Goal: Information Seeking & Learning: Learn about a topic

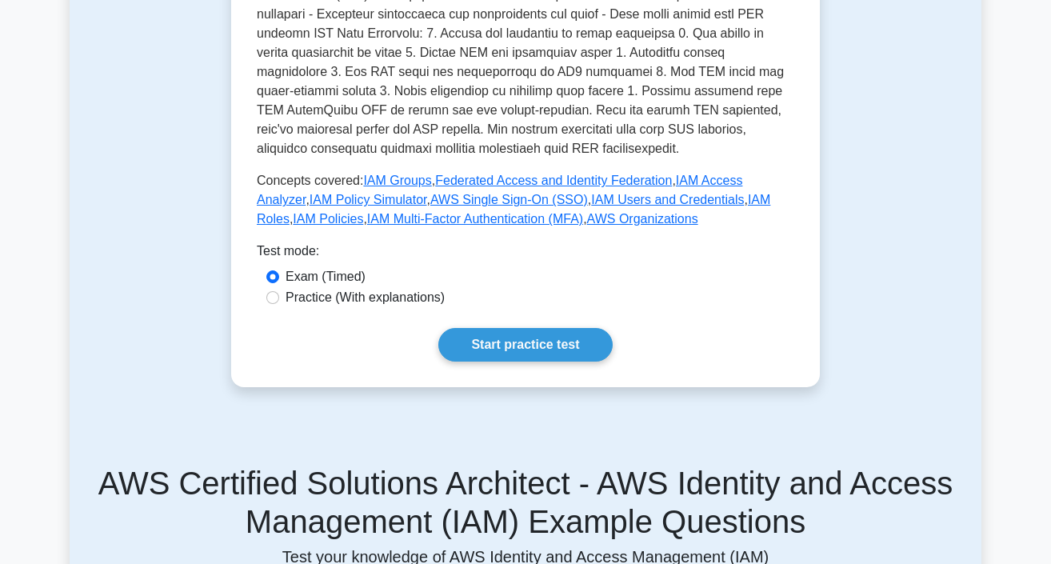
scroll to position [712, 0]
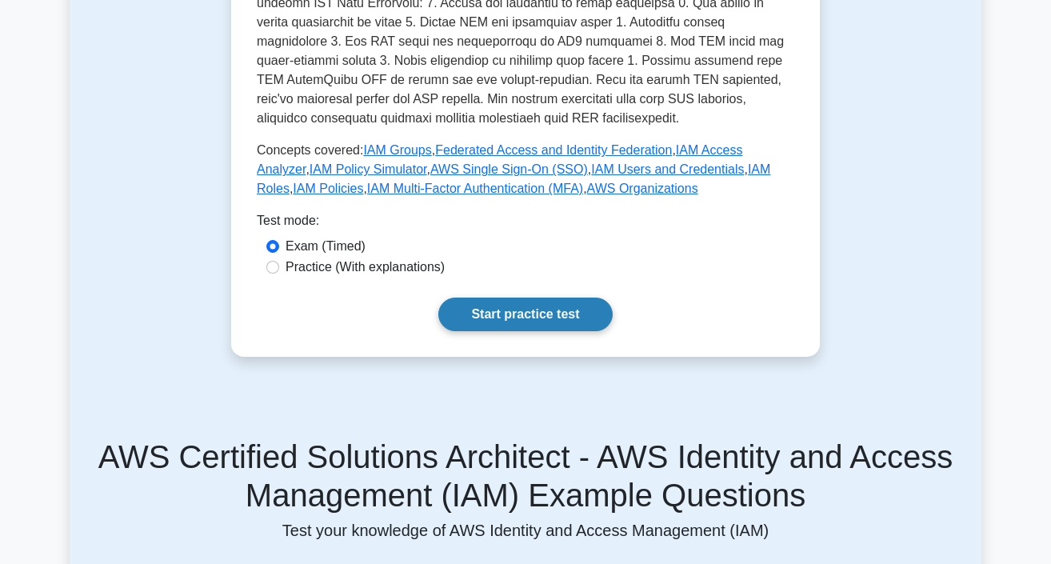
click at [531, 307] on link "Start practice test" at bounding box center [524, 314] width 173 height 34
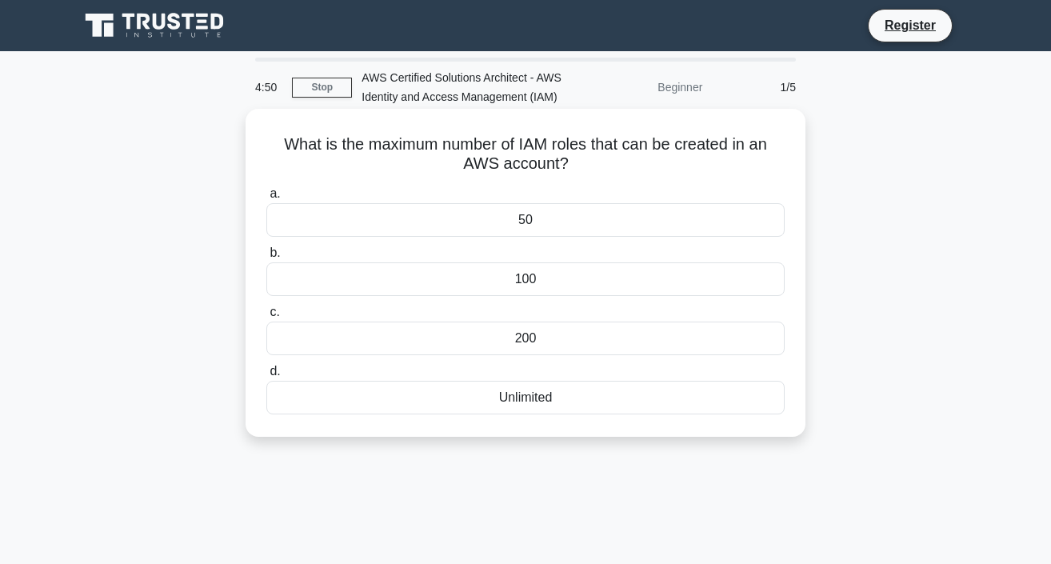
click at [415, 395] on div "Unlimited" at bounding box center [525, 398] width 518 height 34
click at [266, 377] on input "d. Unlimited" at bounding box center [266, 371] width 0 height 10
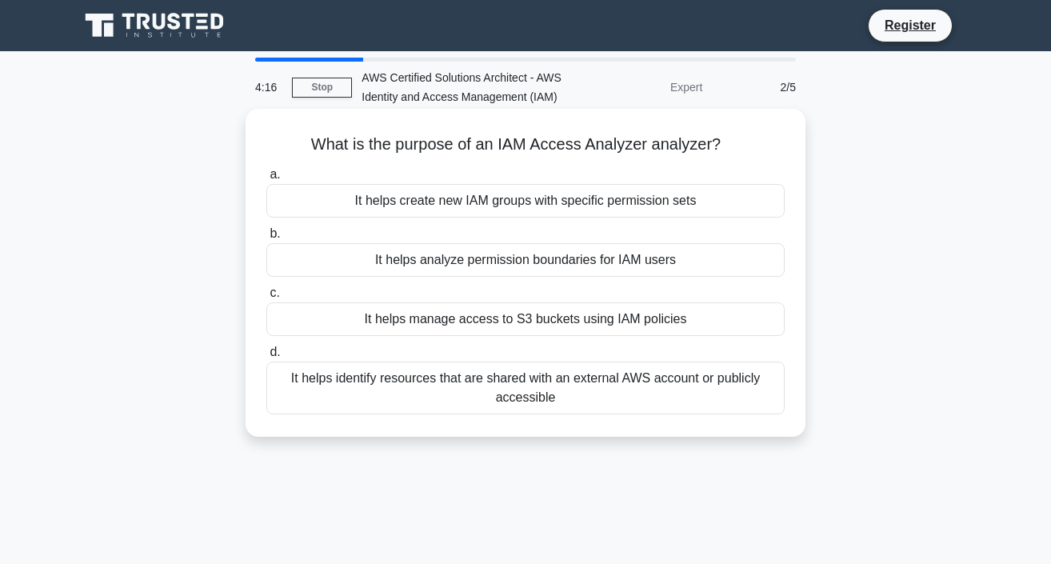
click at [548, 268] on div "It helps analyze permission boundaries for IAM users" at bounding box center [525, 260] width 518 height 34
click at [266, 239] on input "b. It helps analyze permission boundaries for IAM users" at bounding box center [266, 234] width 0 height 10
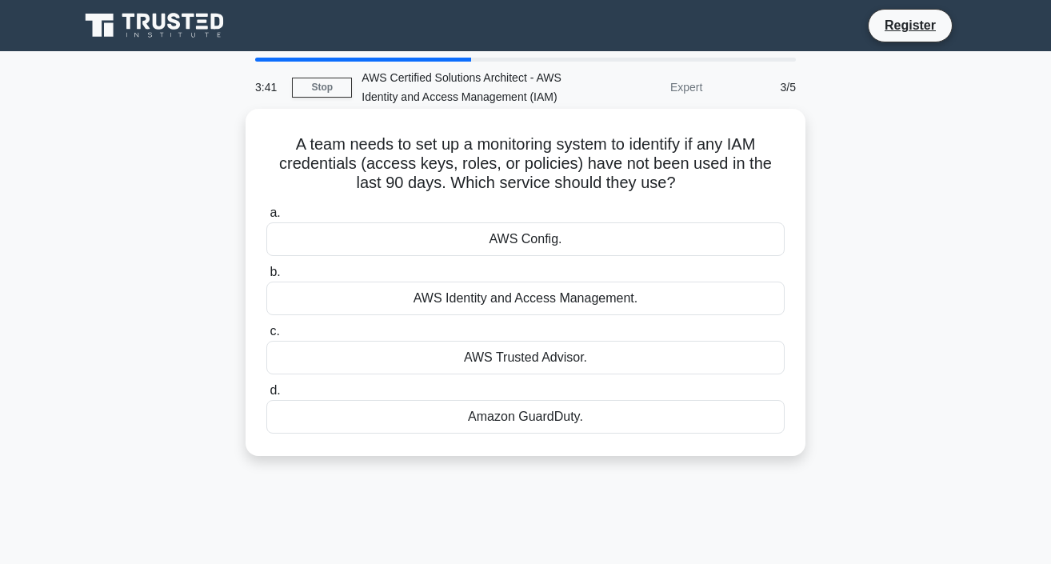
click at [609, 296] on div "AWS Identity and Access Management." at bounding box center [525, 298] width 518 height 34
click at [266, 277] on input "b. AWS Identity and Access Management." at bounding box center [266, 272] width 0 height 10
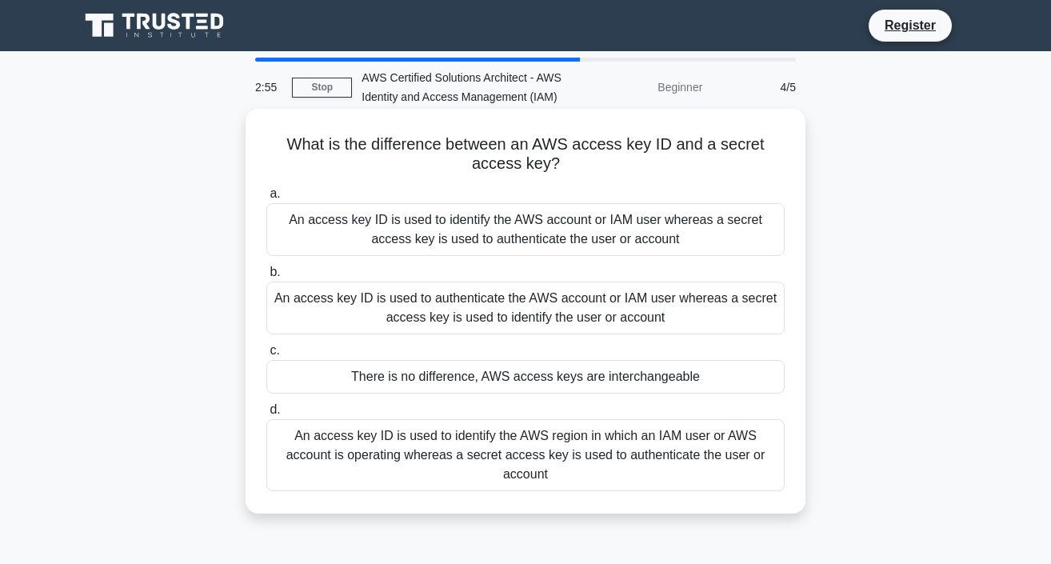
click at [532, 230] on div "An access key ID is used to identify the AWS account or IAM user whereas a secr…" at bounding box center [525, 229] width 518 height 53
click at [266, 199] on input "a. An access key ID is used to identify the AWS account or IAM user whereas a s…" at bounding box center [266, 194] width 0 height 10
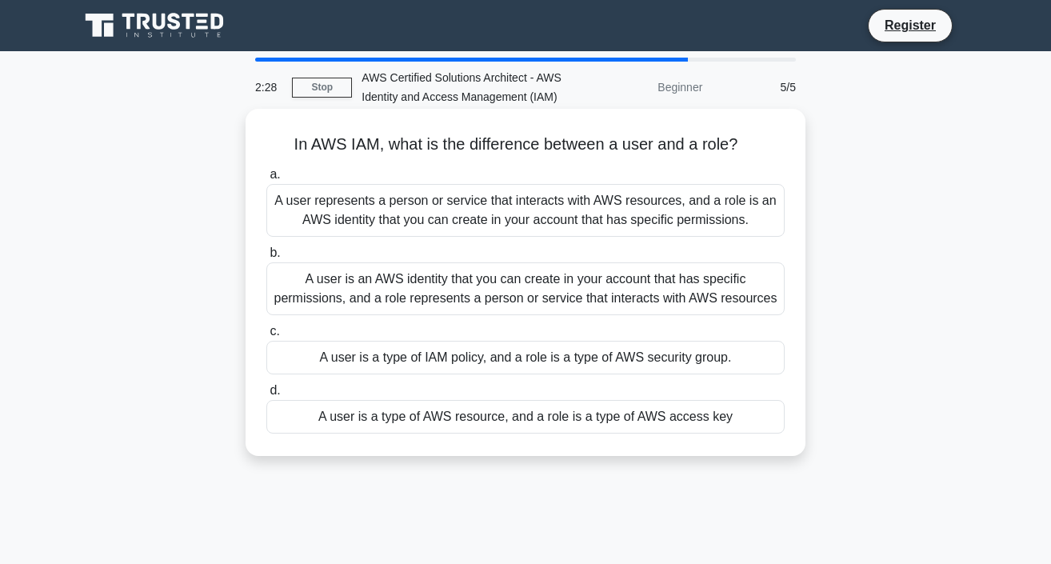
click at [467, 285] on div "A user is an AWS identity that you can create in your account that has specific…" at bounding box center [525, 288] width 518 height 53
click at [266, 258] on input "b. A user is an AWS identity that you can create in your account that has speci…" at bounding box center [266, 253] width 0 height 10
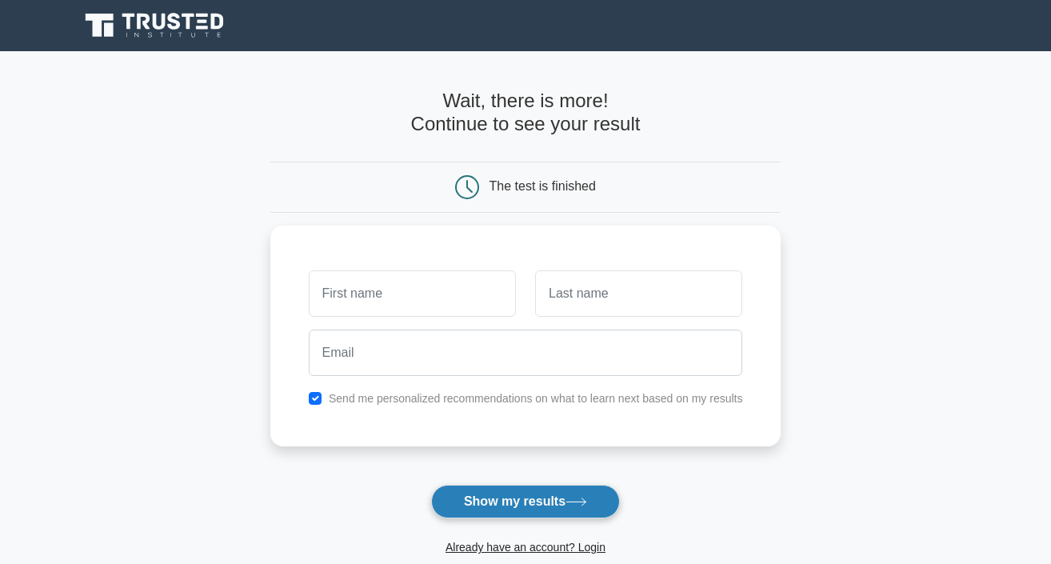
click at [498, 500] on button "Show my results" at bounding box center [525, 501] width 189 height 34
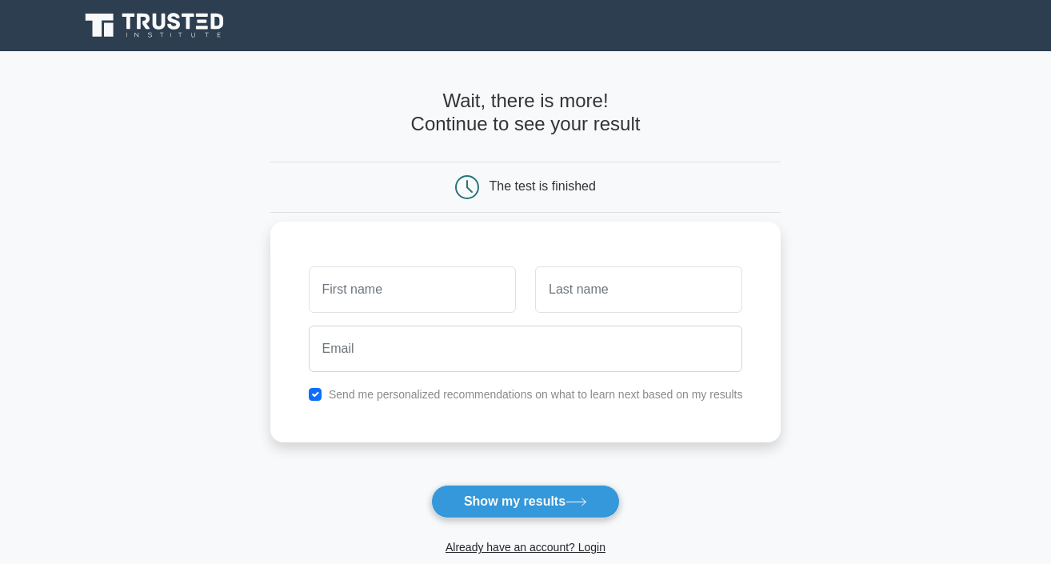
click at [357, 318] on div at bounding box center [412, 289] width 226 height 59
click at [315, 393] on input "checkbox" at bounding box center [315, 394] width 13 height 13
checkbox input "false"
click at [343, 296] on input "text" at bounding box center [412, 289] width 207 height 46
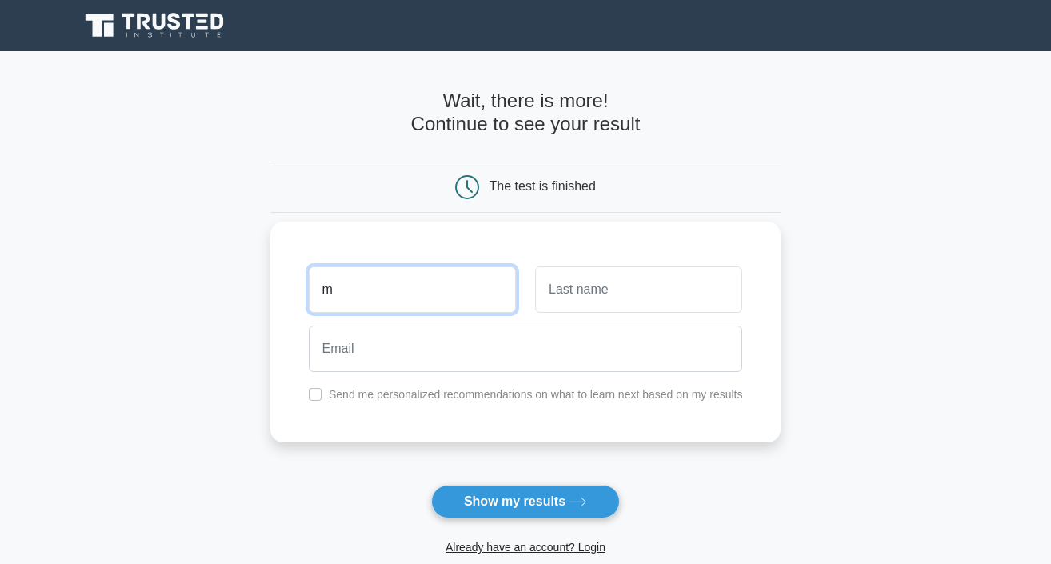
type input "m"
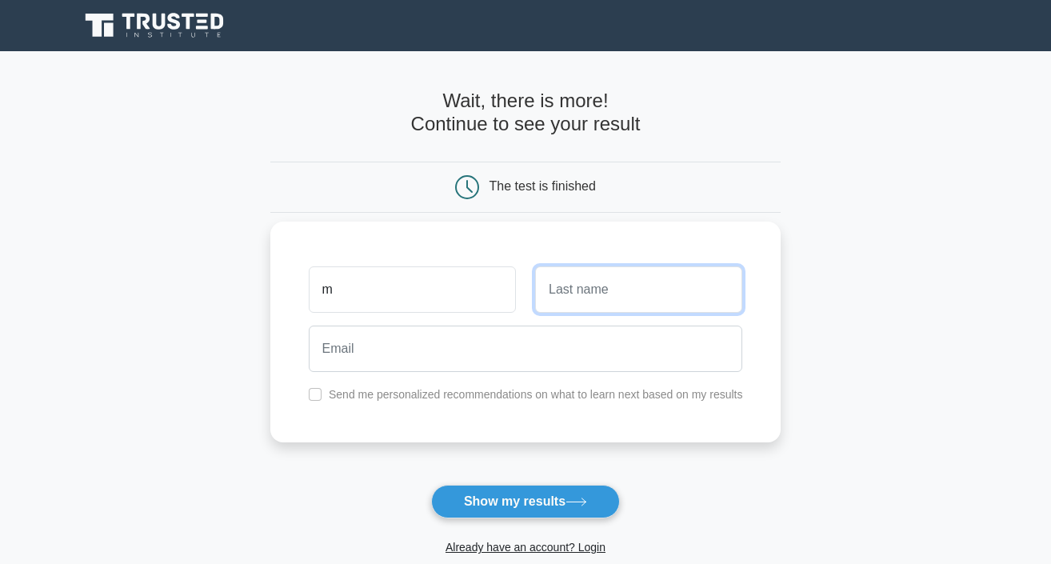
click at [630, 297] on input "text" at bounding box center [638, 289] width 207 height 46
type input "s"
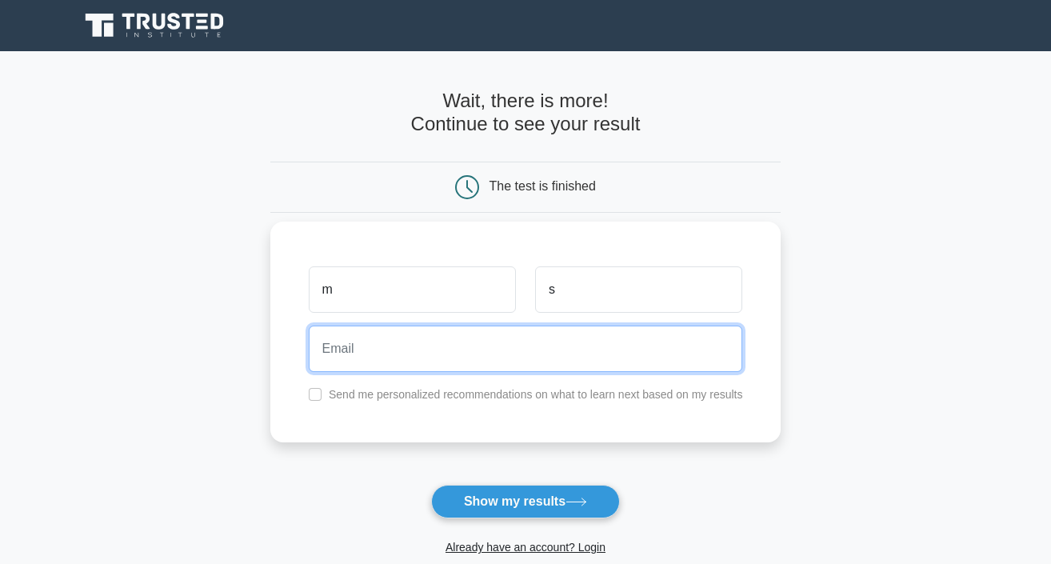
click at [427, 360] on input "email" at bounding box center [526, 348] width 434 height 46
type input "msira8786@outlook.com"
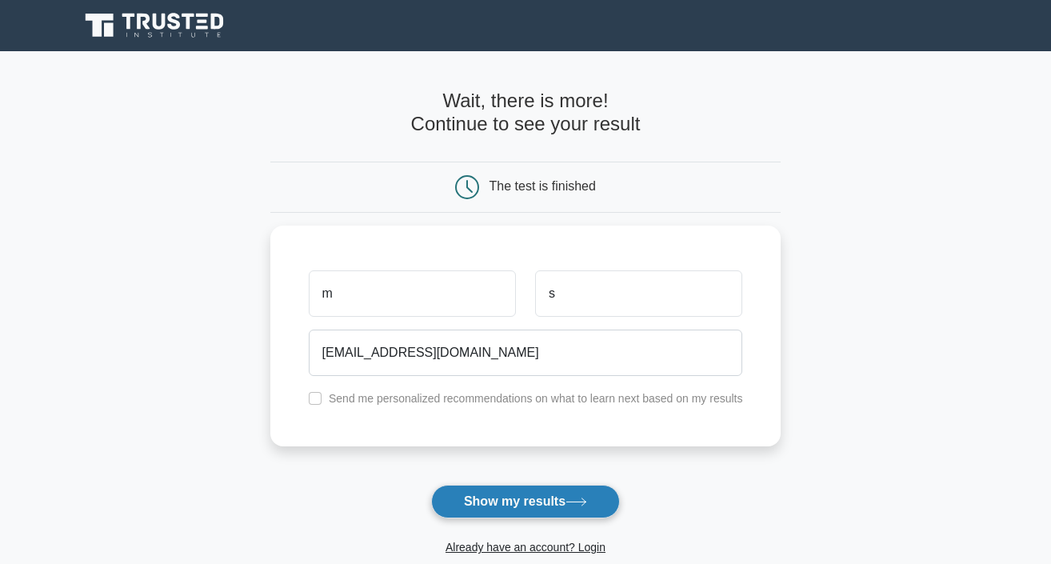
click at [519, 508] on button "Show my results" at bounding box center [525, 501] width 189 height 34
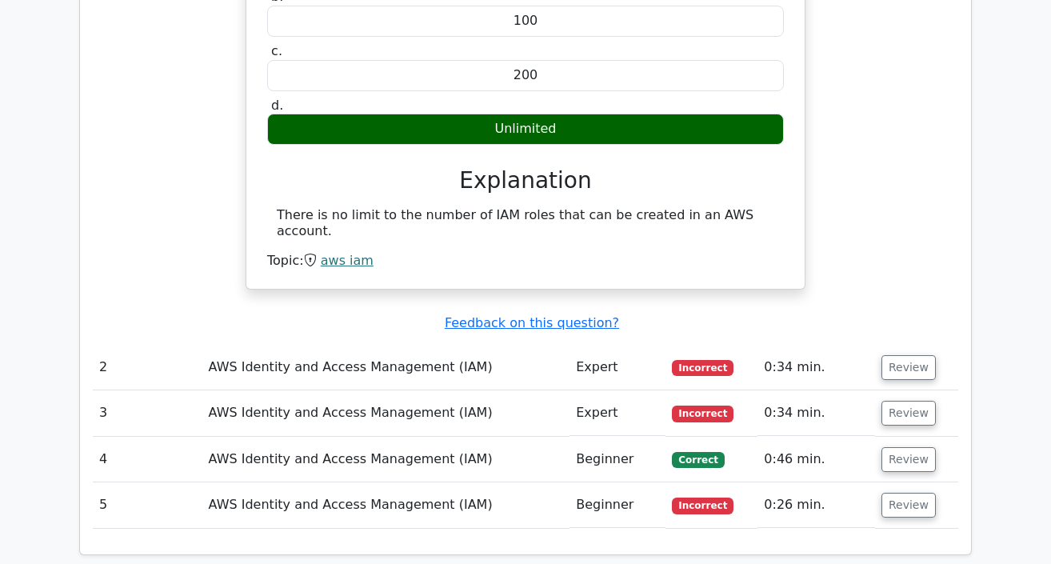
scroll to position [1481, 0]
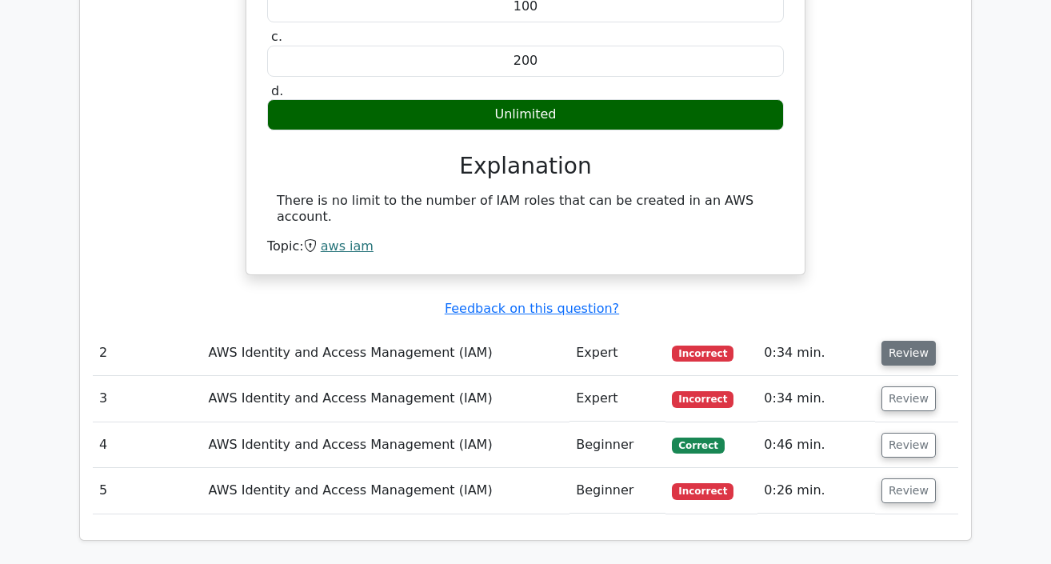
click at [905, 341] on button "Review" at bounding box center [908, 353] width 54 height 25
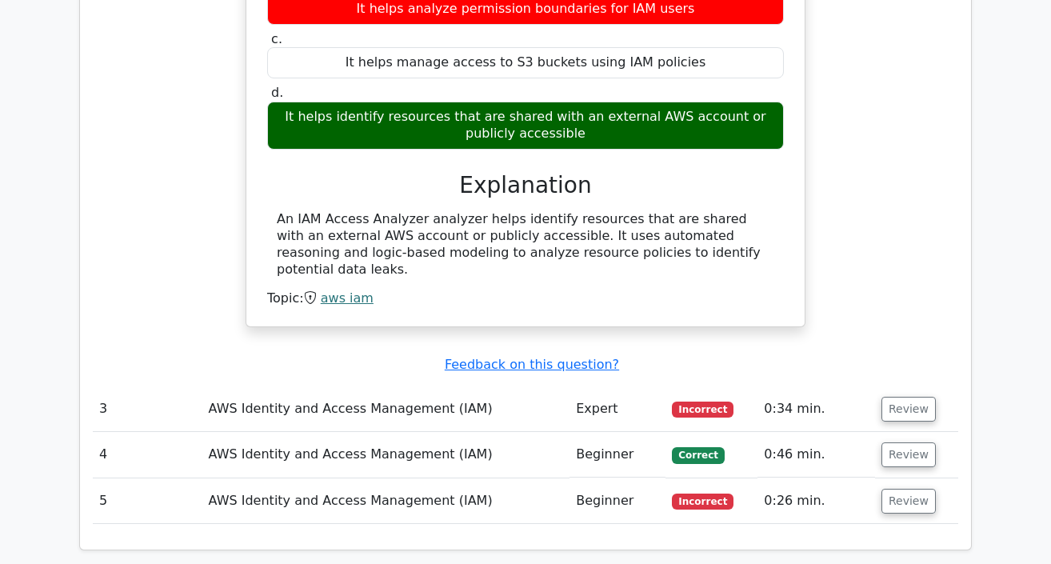
scroll to position [1991, 0]
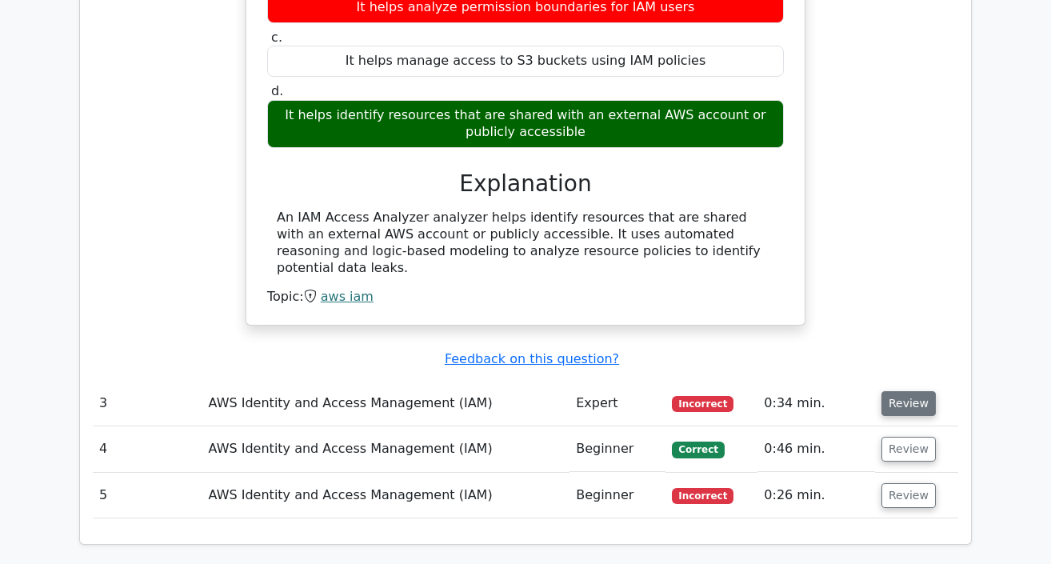
click at [914, 391] on button "Review" at bounding box center [908, 403] width 54 height 25
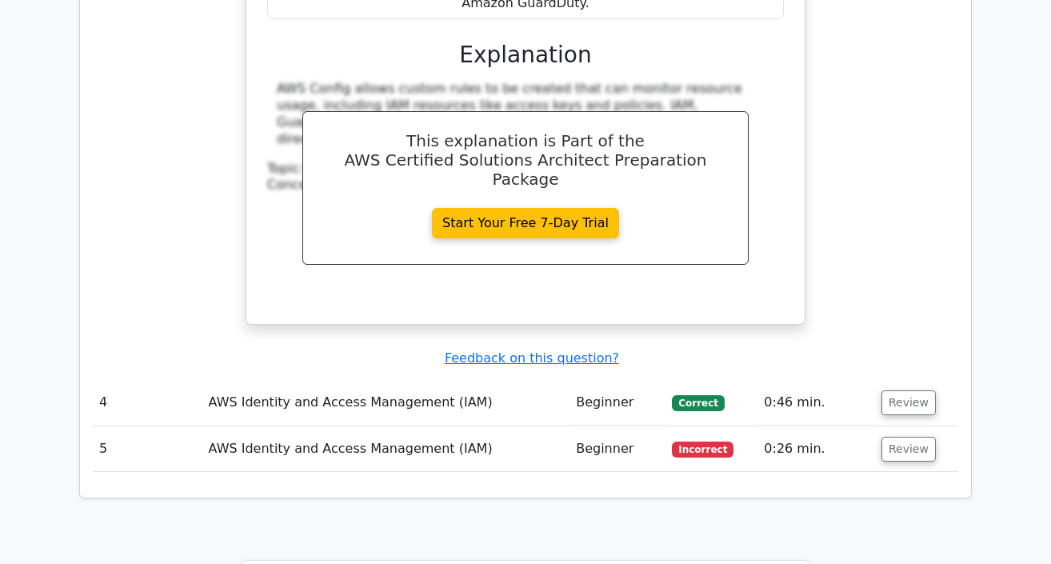
scroll to position [2704, 0]
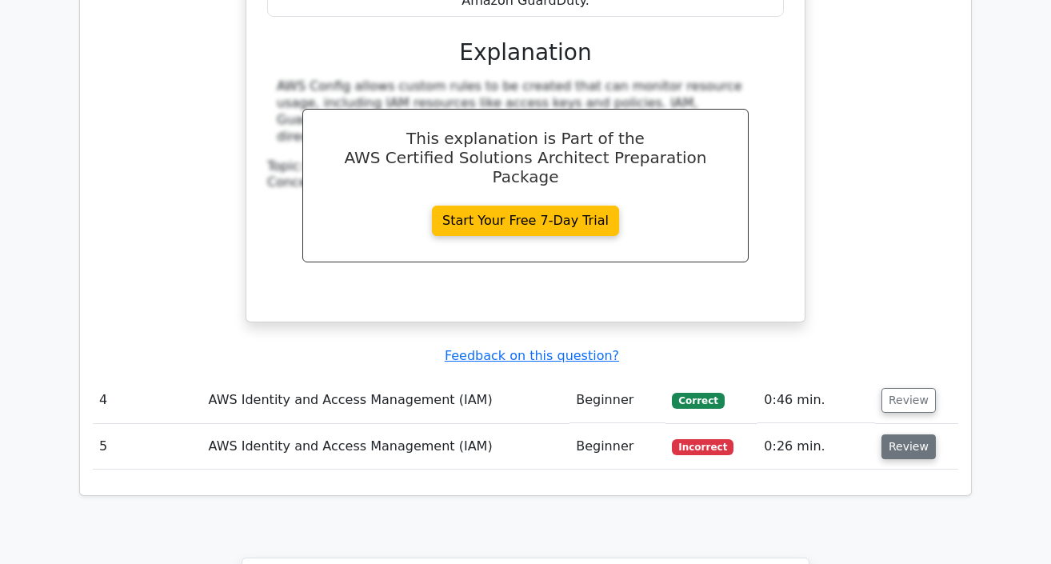
click at [918, 434] on button "Review" at bounding box center [908, 446] width 54 height 25
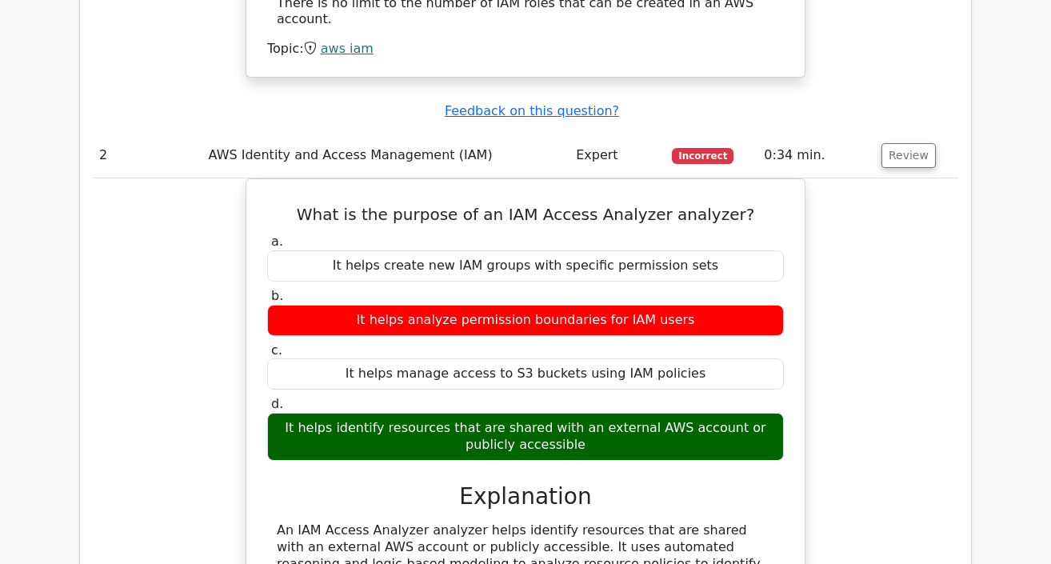
scroll to position [1629, 0]
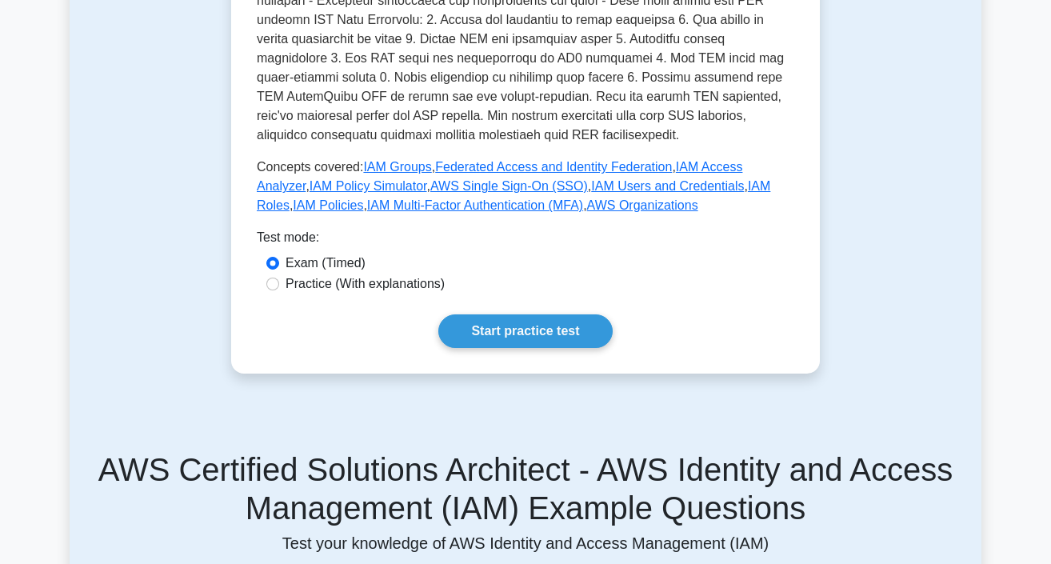
scroll to position [712, 0]
